Goal: Task Accomplishment & Management: Complete application form

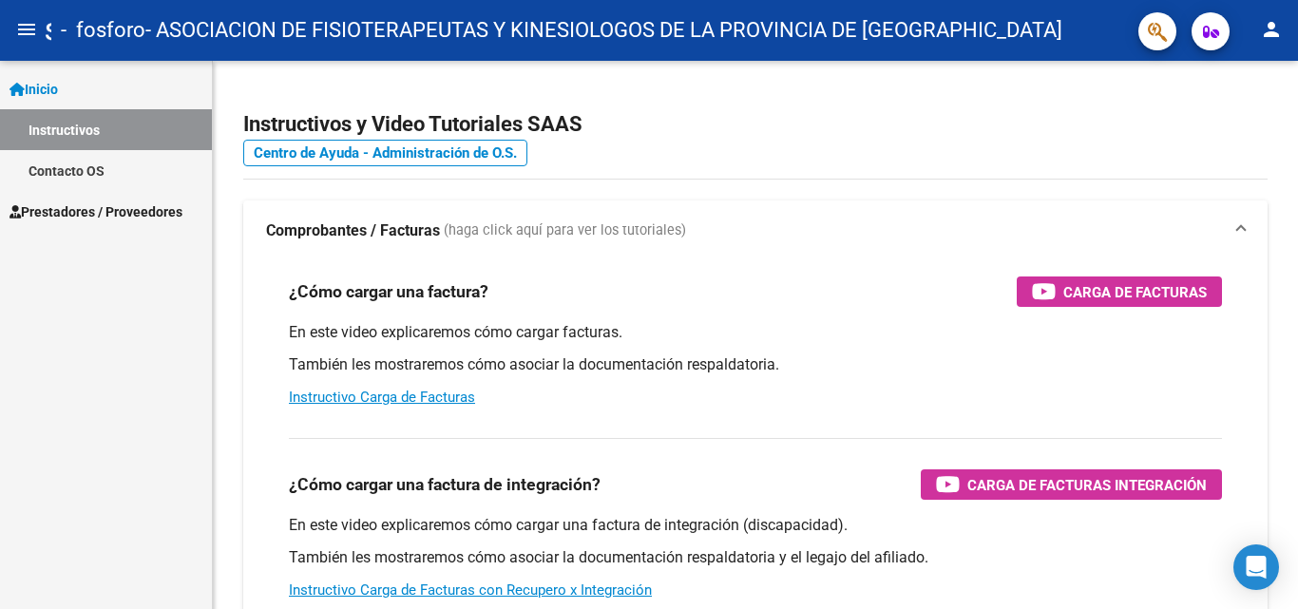
click at [86, 202] on span "Prestadores / Proveedores" at bounding box center [96, 212] width 173 height 21
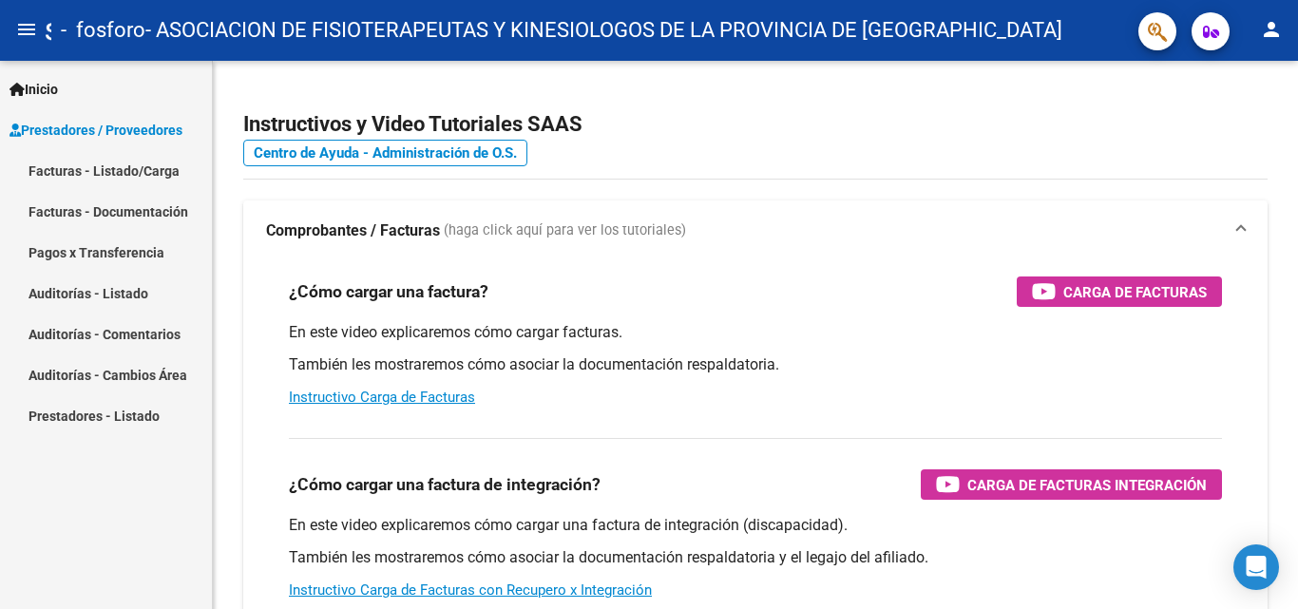
click at [147, 170] on link "Facturas - Listado/Carga" at bounding box center [106, 170] width 212 height 41
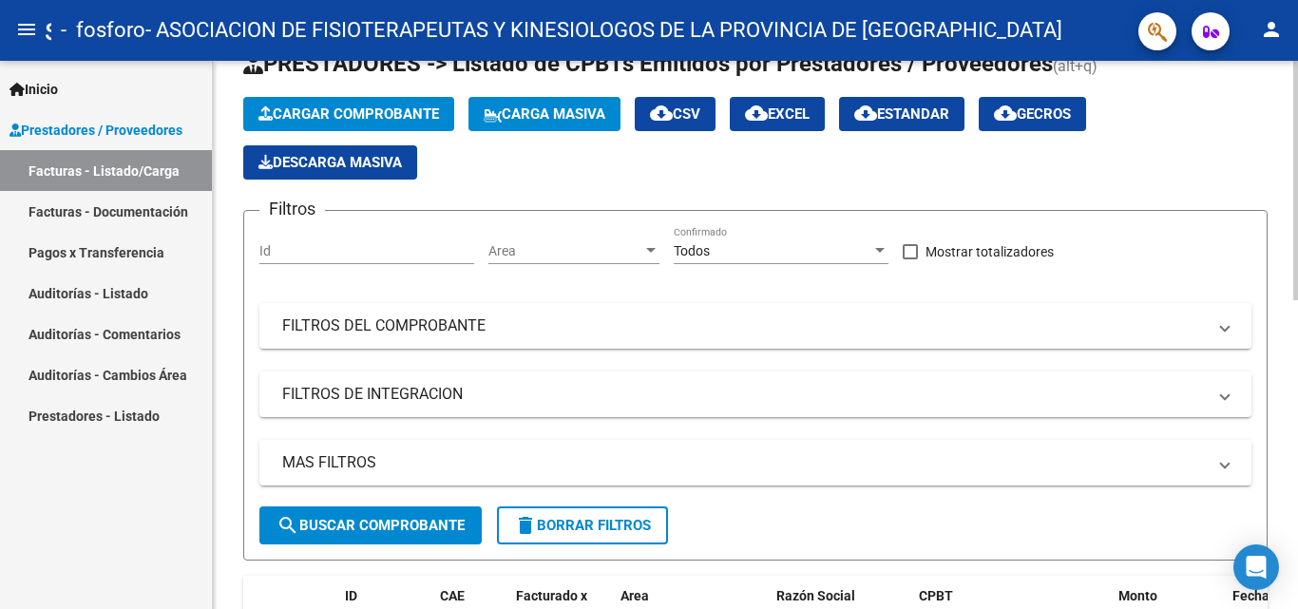
scroll to position [95, 0]
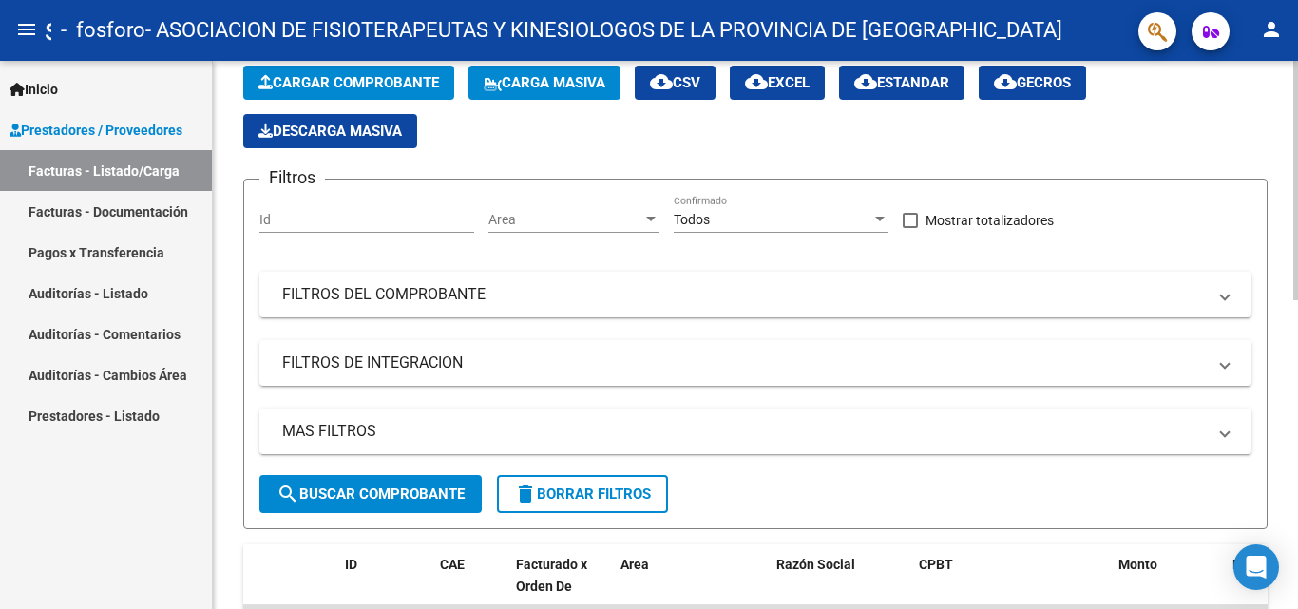
click at [412, 90] on span "Cargar Comprobante" at bounding box center [349, 82] width 181 height 17
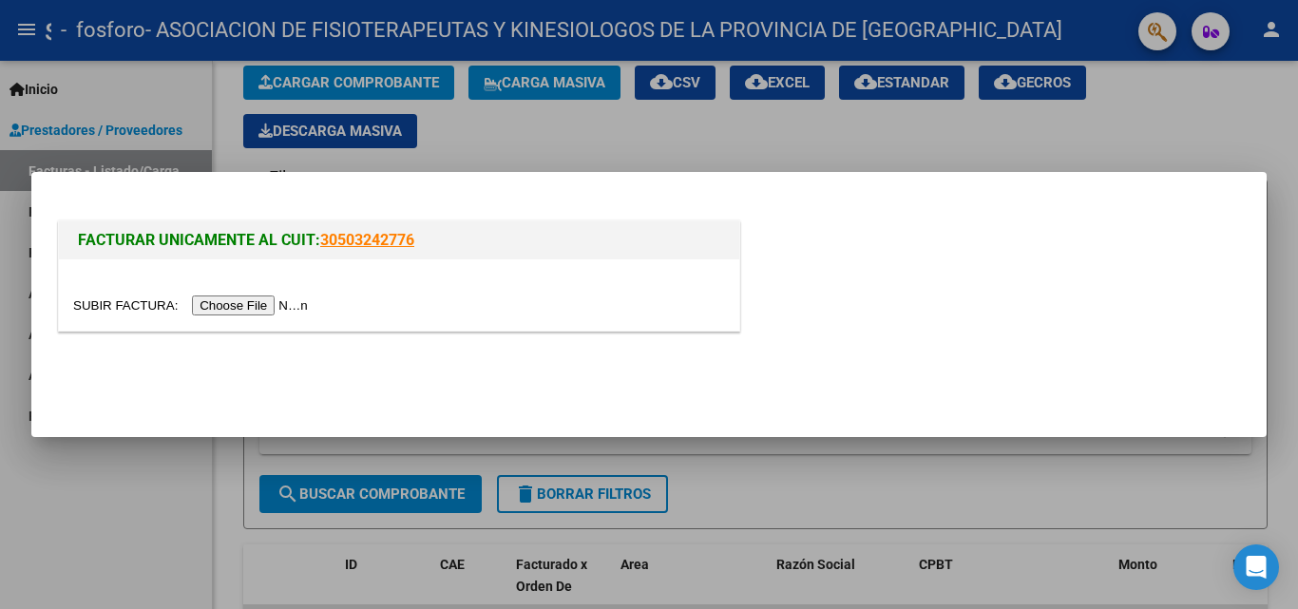
click at [225, 307] on input "file" at bounding box center [193, 306] width 240 height 20
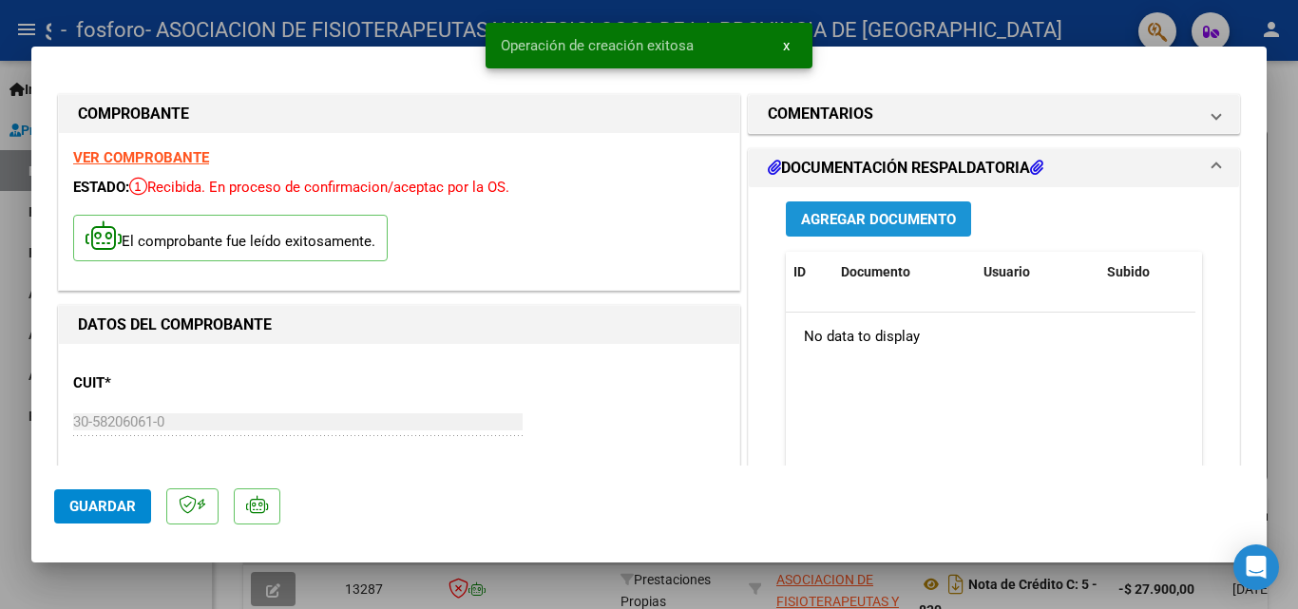
click at [840, 220] on span "Agregar Documento" at bounding box center [878, 219] width 155 height 17
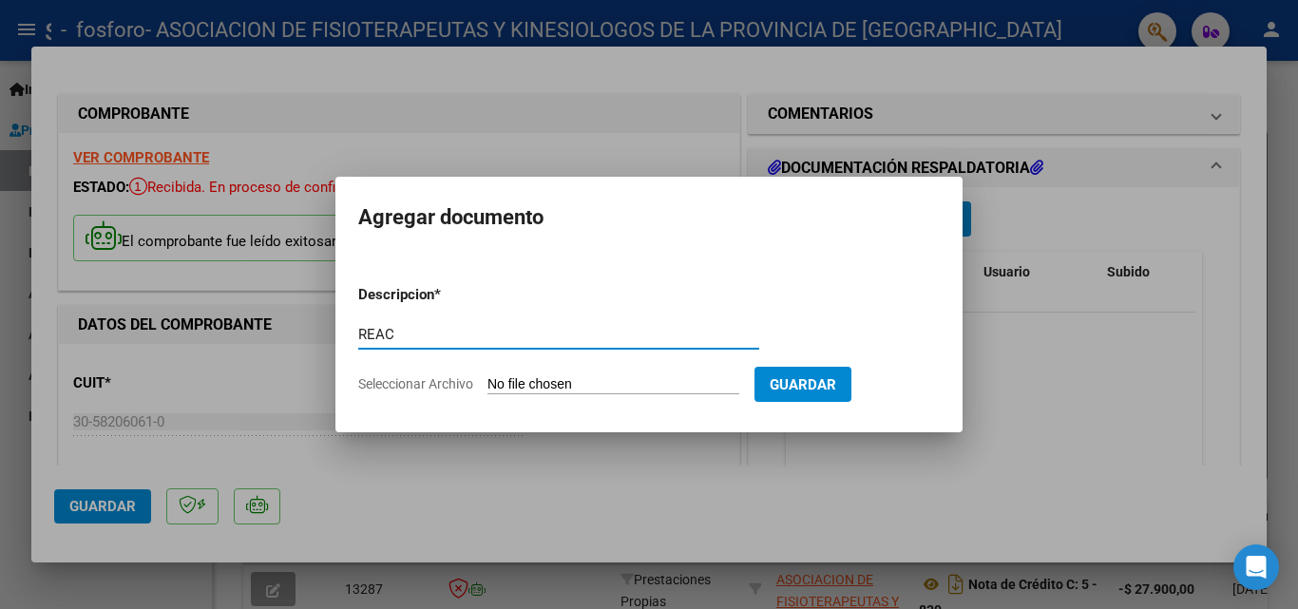
type input "REAC"
click at [606, 383] on input "Seleccionar Archivo" at bounding box center [614, 385] width 252 height 18
type input "C:\fakepath\072025 REFAC OSPIF.zip"
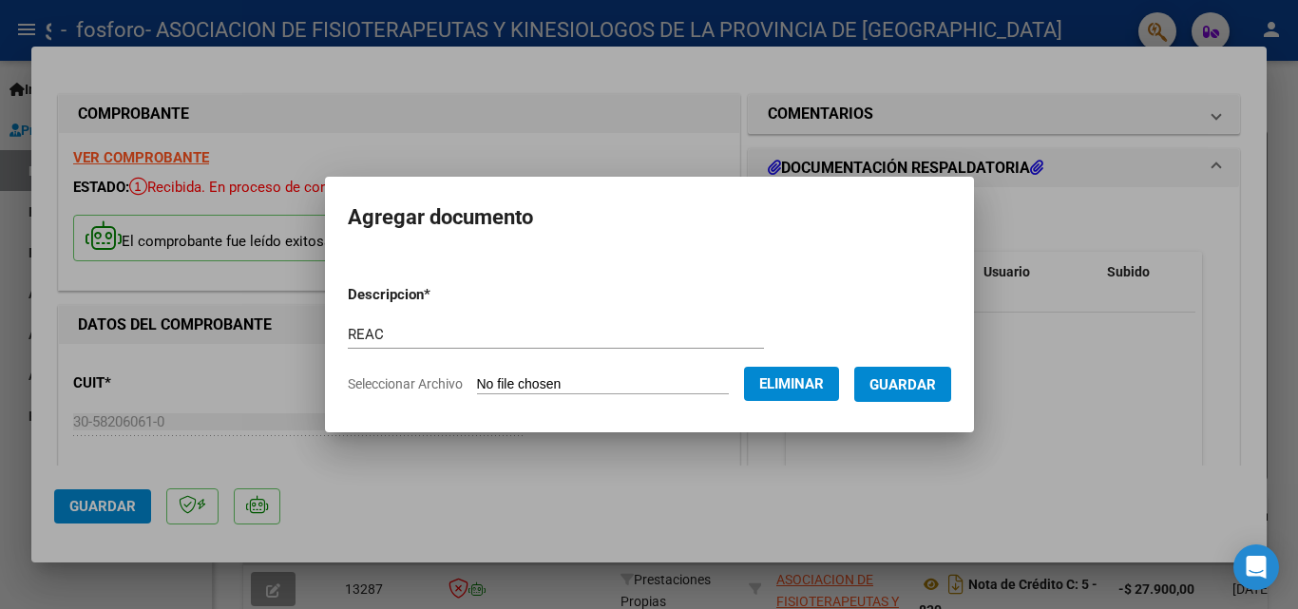
click at [937, 396] on button "Guardar" at bounding box center [903, 384] width 97 height 35
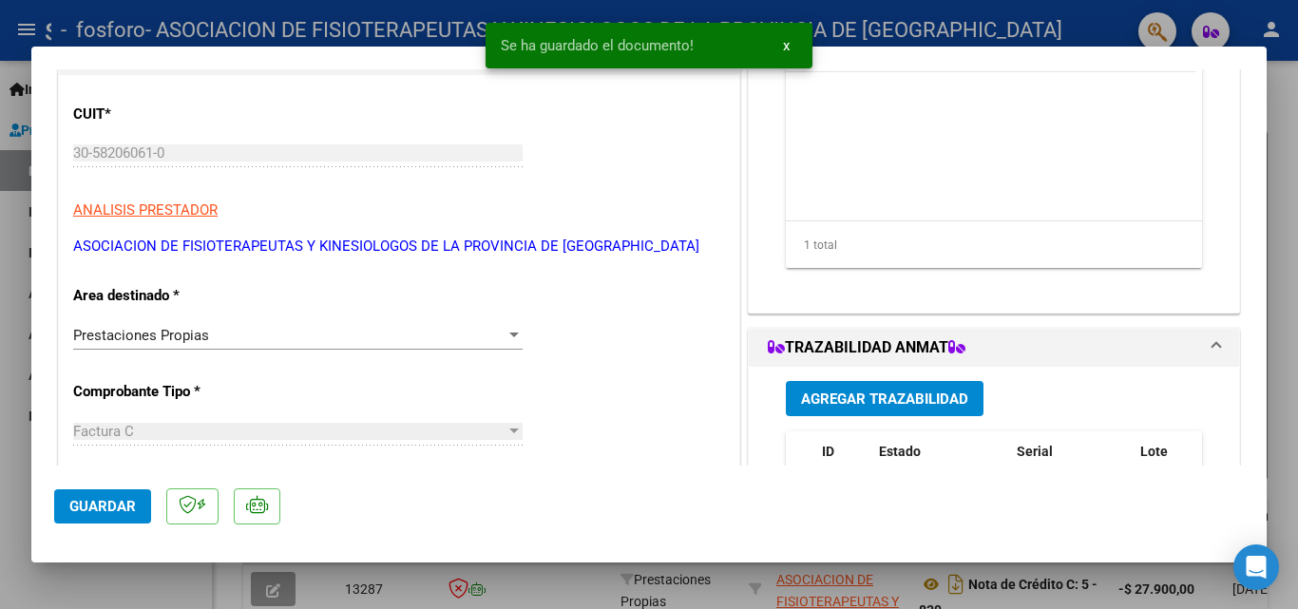
scroll to position [380, 0]
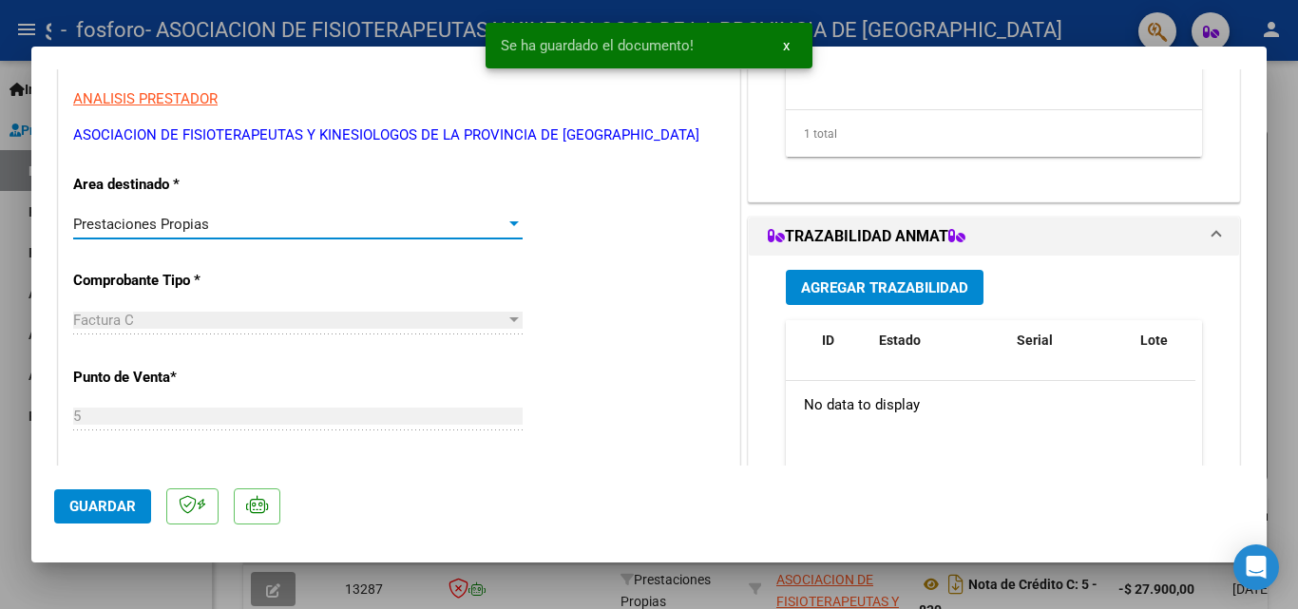
click at [335, 216] on div "Prestaciones Propias" at bounding box center [289, 224] width 433 height 17
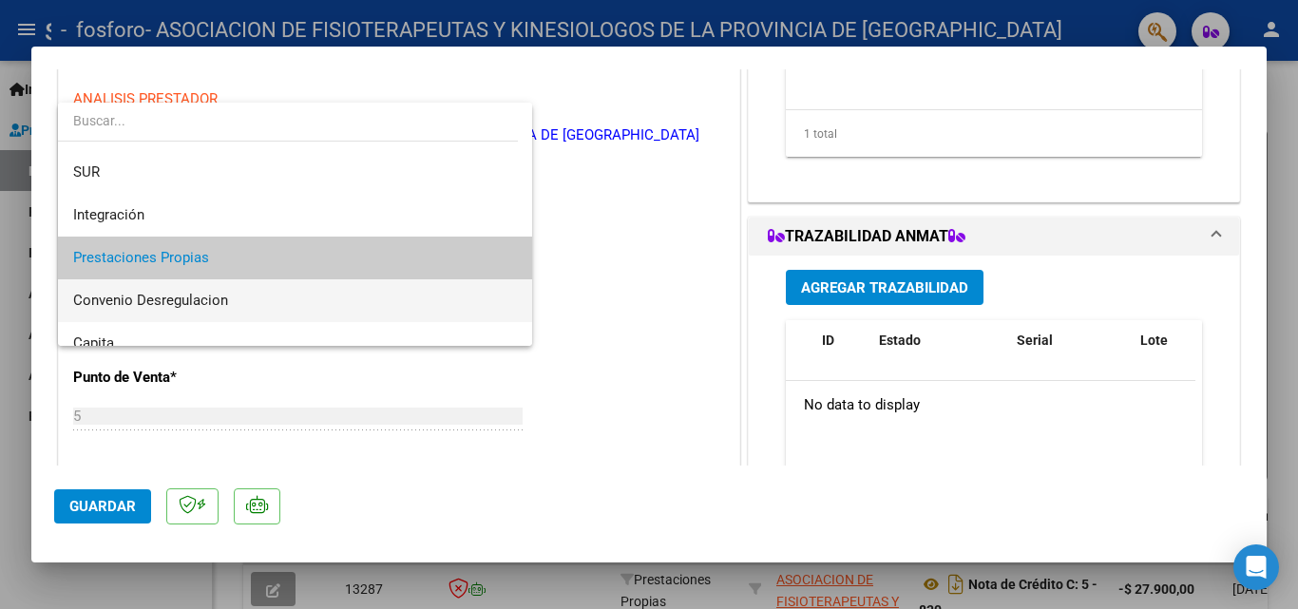
scroll to position [0, 0]
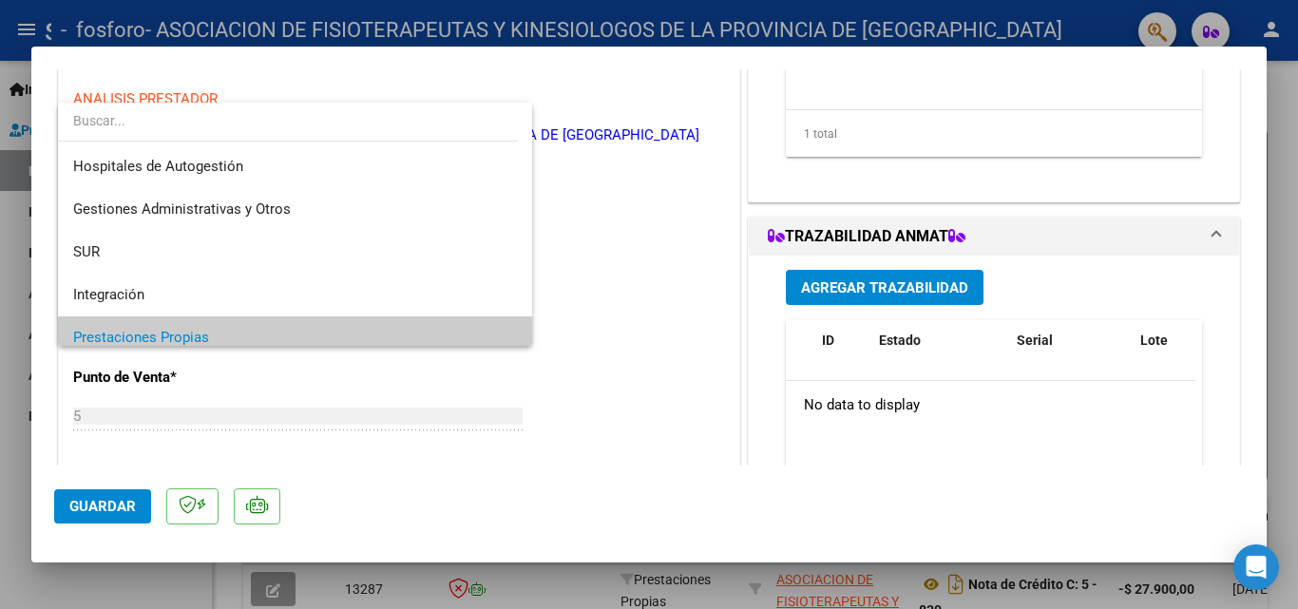
click at [702, 302] on div at bounding box center [649, 304] width 1298 height 609
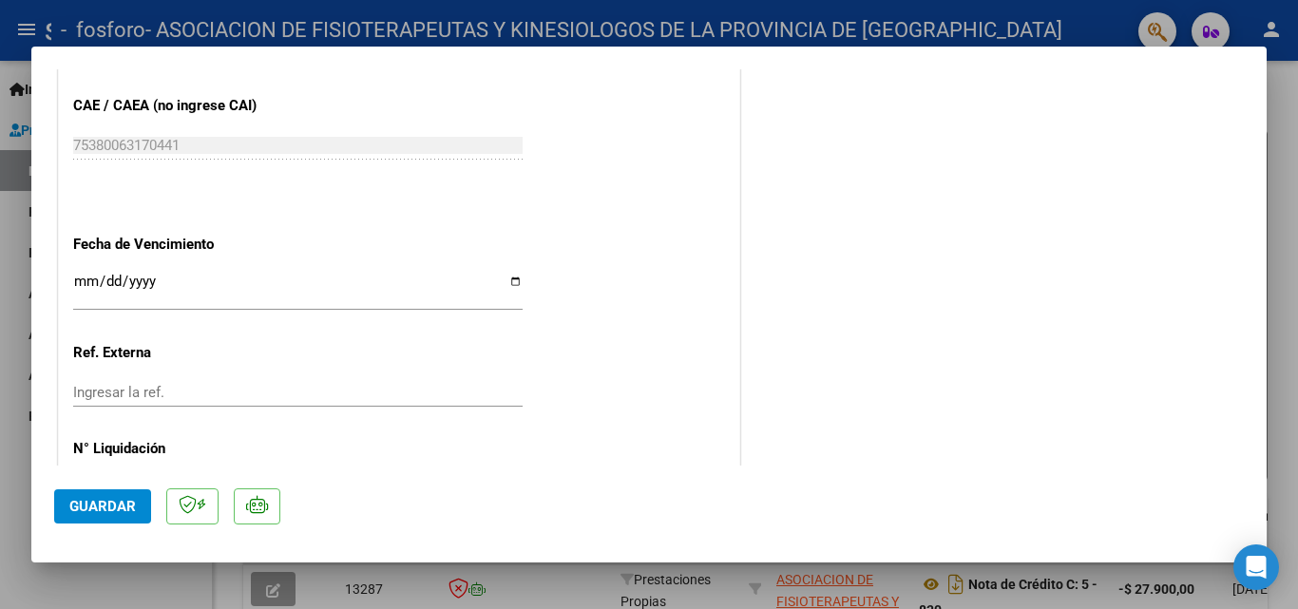
scroll to position [1123, 0]
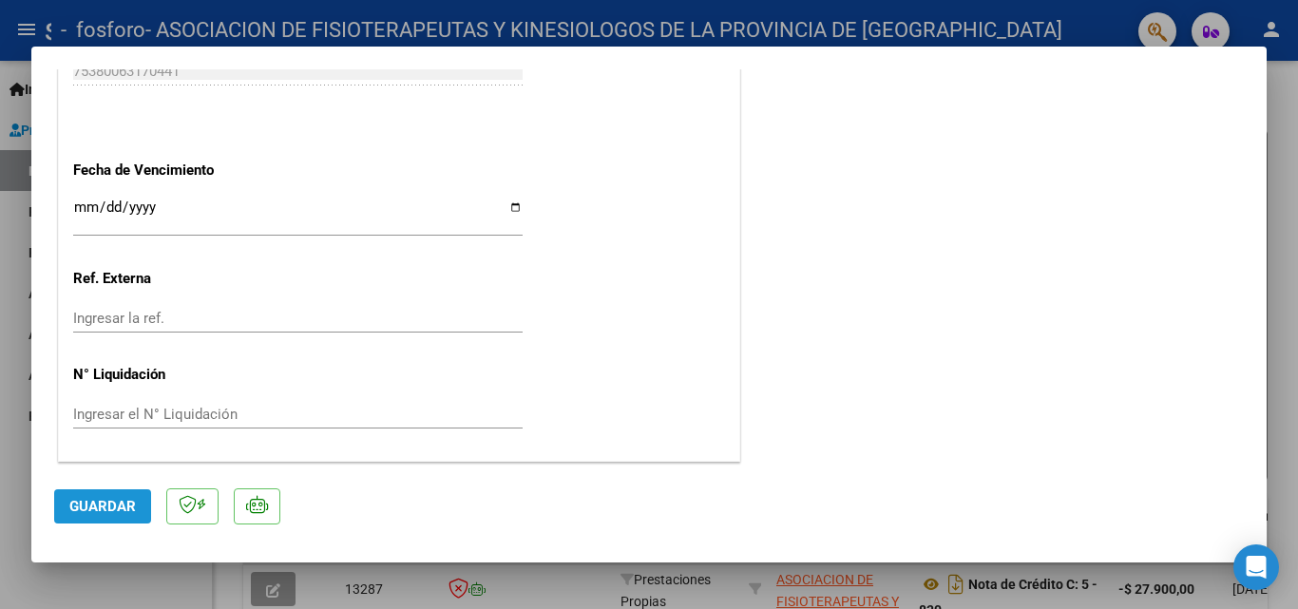
click at [109, 513] on span "Guardar" at bounding box center [102, 506] width 67 height 17
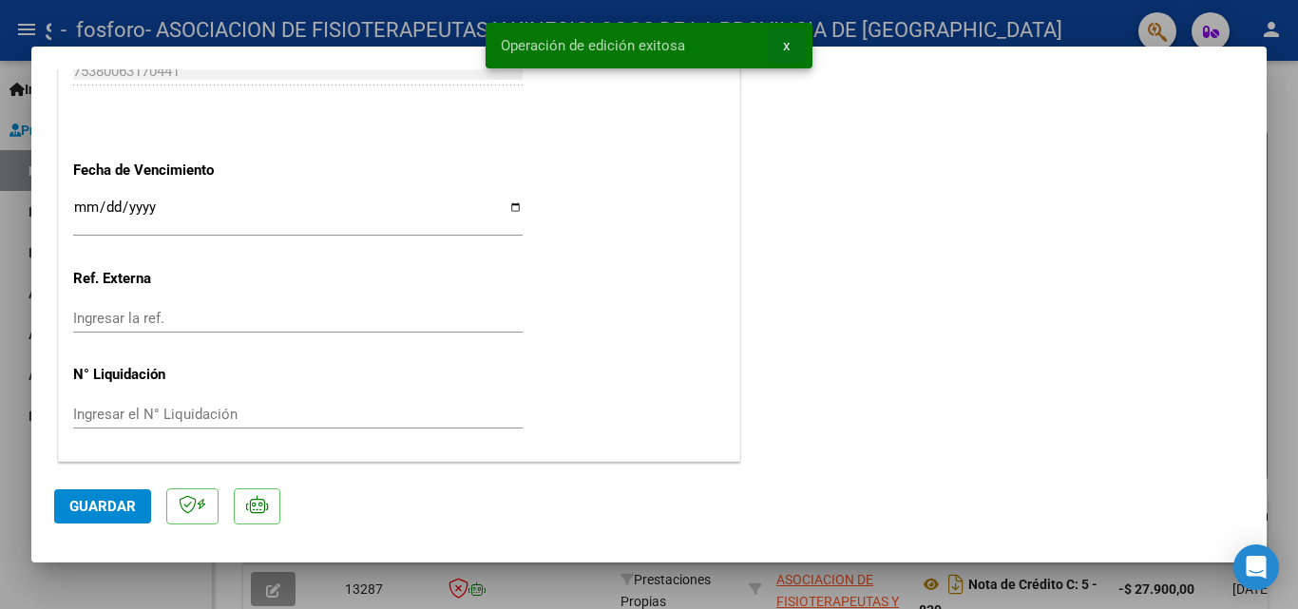
click at [791, 41] on button "x" at bounding box center [786, 46] width 37 height 34
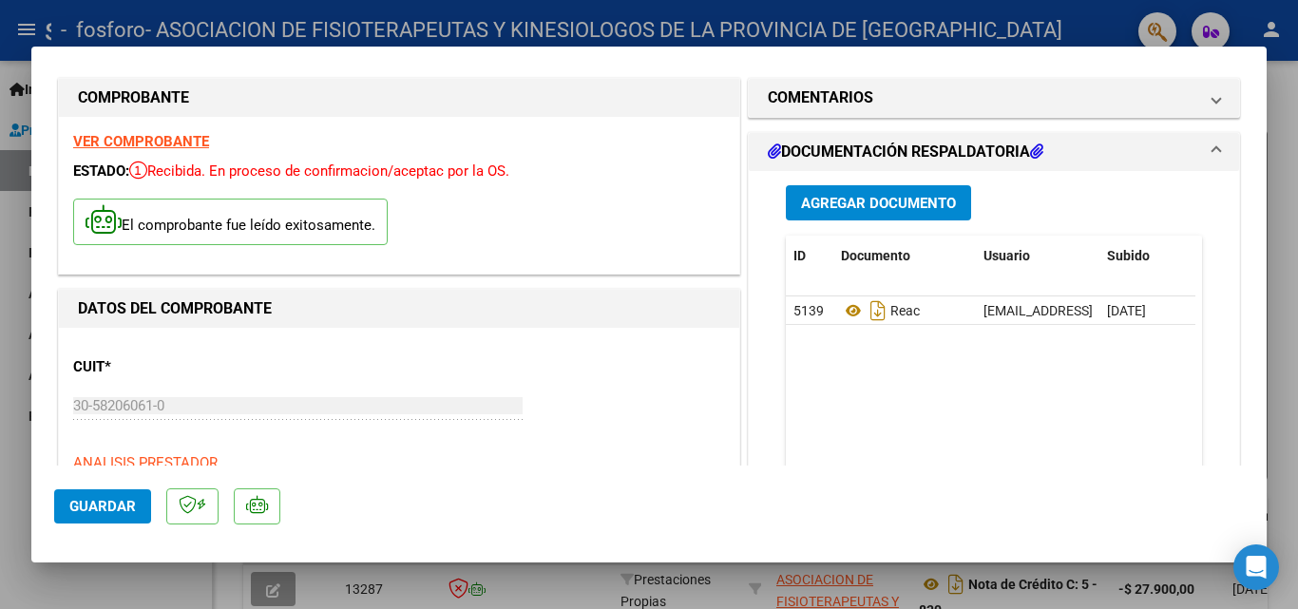
scroll to position [0, 0]
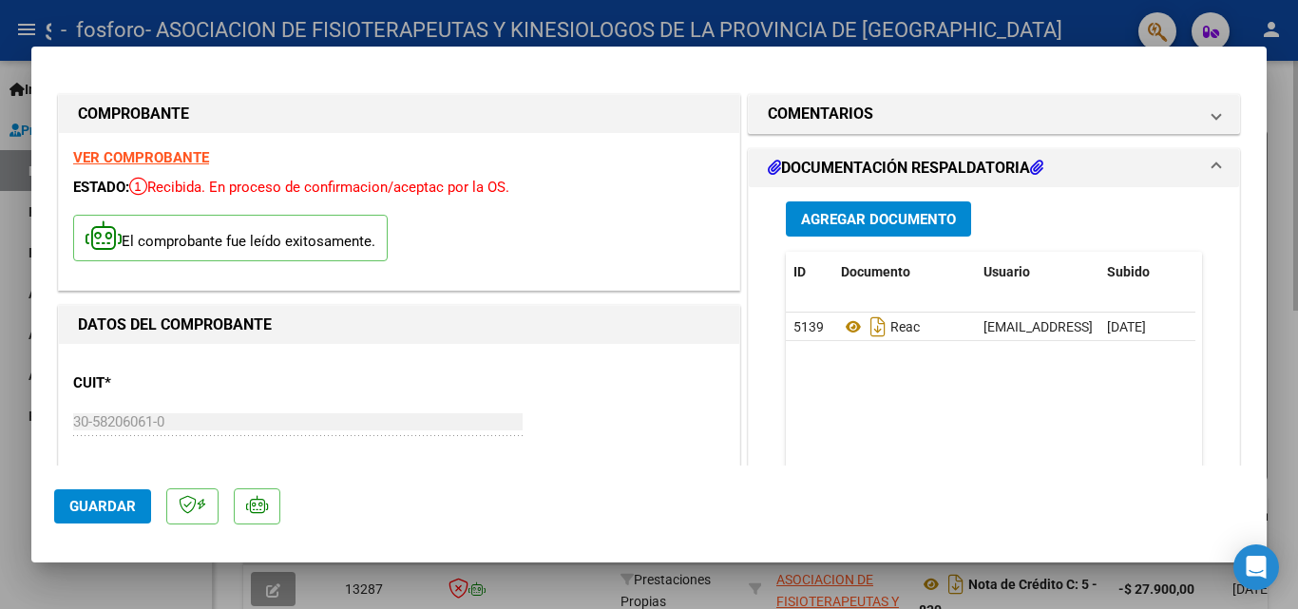
click at [1285, 325] on div at bounding box center [649, 304] width 1298 height 609
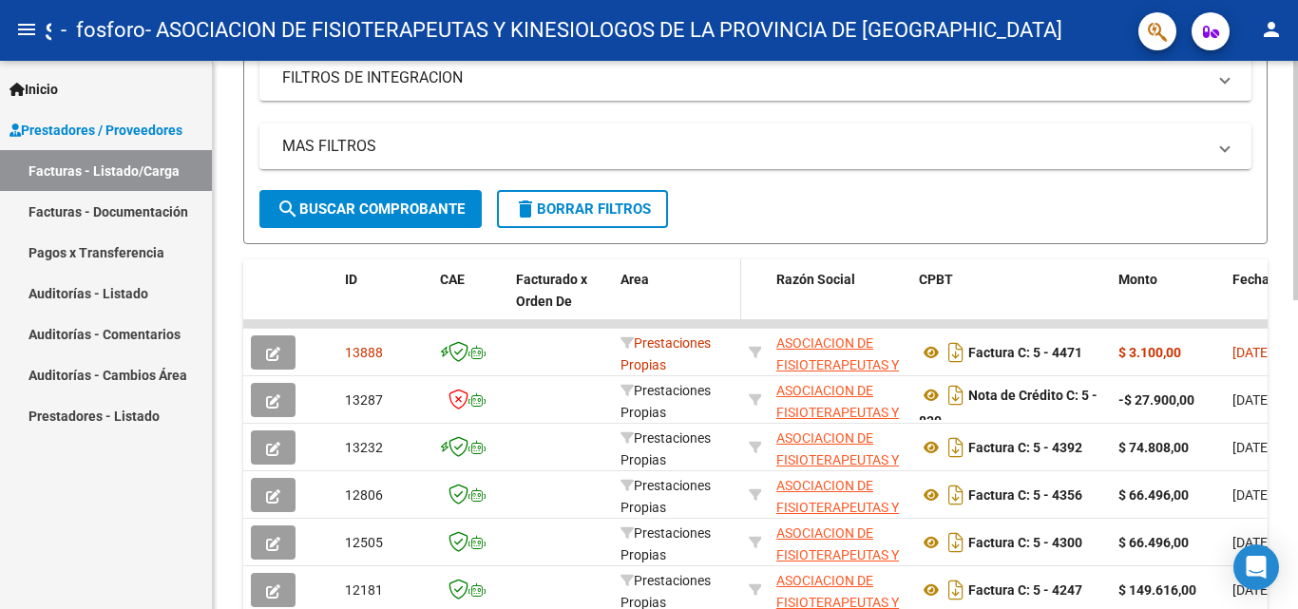
scroll to position [475, 0]
